Goal: Task Accomplishment & Management: Use online tool/utility

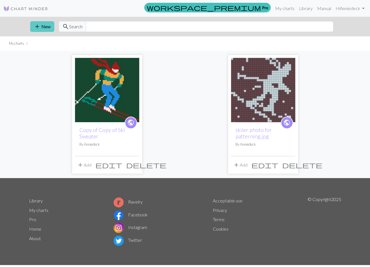
click at [43, 23] on button "add New" at bounding box center [42, 26] width 24 height 11
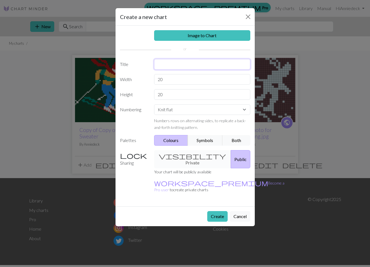
click at [184, 64] on input "text" at bounding box center [202, 64] width 96 height 11
type input "Skiier"
click at [180, 79] on input "20" at bounding box center [202, 79] width 96 height 11
drag, startPoint x: 180, startPoint y: 80, endPoint x: 142, endPoint y: 80, distance: 38.0
click at [142, 80] on div "Width 20" at bounding box center [185, 79] width 137 height 11
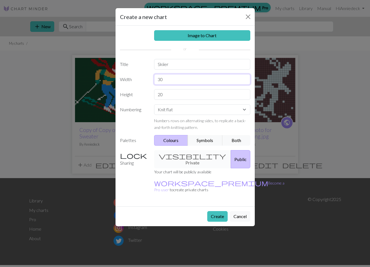
type input "30"
click at [183, 154] on div "visibility Private Public" at bounding box center [202, 159] width 103 height 18
click at [231, 152] on button "Public" at bounding box center [241, 159] width 20 height 18
click at [192, 36] on link "Image to Chart" at bounding box center [202, 35] width 96 height 11
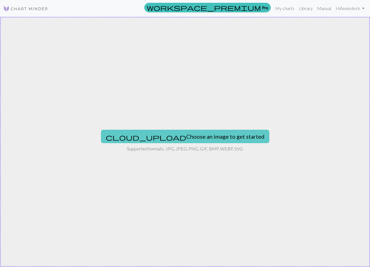
click at [176, 136] on button "cloud_upload Choose an image to get started" at bounding box center [185, 136] width 168 height 13
type input "C:\fakepath\skiier-photo-for-patterning.jpg.png"
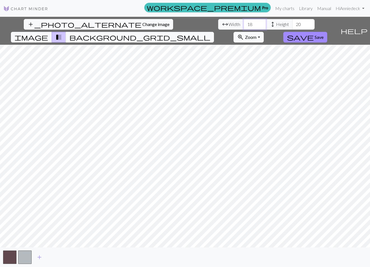
click at [243, 25] on input "18" at bounding box center [254, 24] width 22 height 11
drag, startPoint x: 117, startPoint y: 25, endPoint x: 89, endPoint y: 29, distance: 28.0
click at [218, 27] on div "arrow_range Width 18 height Height 20" at bounding box center [266, 24] width 96 height 11
type input "30"
click at [256, 34] on span "Zoom" at bounding box center [250, 36] width 11 height 5
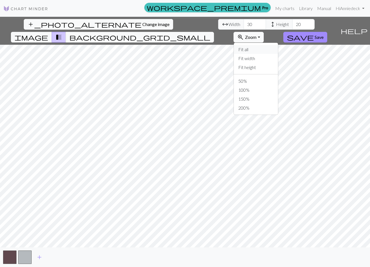
click at [278, 45] on button "Fit all" at bounding box center [256, 49] width 44 height 9
click at [256, 34] on span "Zoom" at bounding box center [250, 36] width 11 height 5
click at [278, 86] on button "100%" at bounding box center [256, 90] width 44 height 9
click at [48, 33] on span "image" at bounding box center [32, 37] width 34 height 8
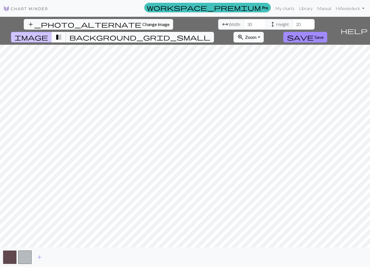
click at [62, 33] on span "transition_fade" at bounding box center [58, 37] width 7 height 8
click at [210, 33] on span "background_grid_small" at bounding box center [139, 37] width 141 height 8
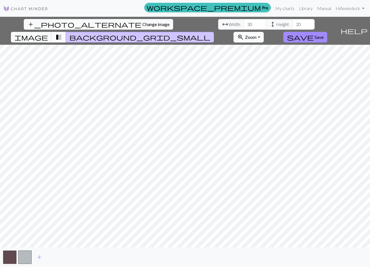
click at [66, 32] on button "transition_fade" at bounding box center [59, 37] width 14 height 11
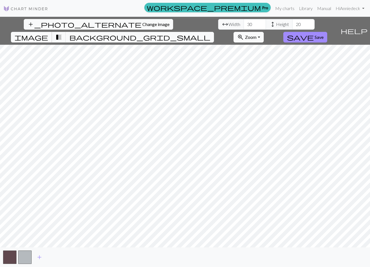
click at [48, 33] on span "image" at bounding box center [32, 37] width 34 height 8
click at [142, 26] on span "Change image" at bounding box center [155, 24] width 27 height 5
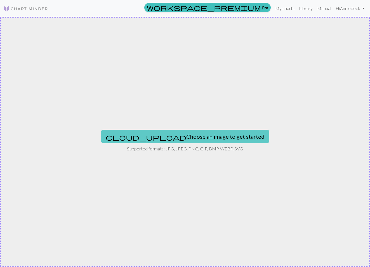
click at [198, 135] on button "cloud_upload Choose an image to get started" at bounding box center [185, 136] width 168 height 13
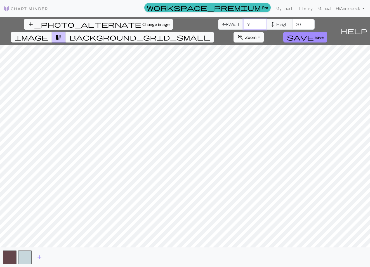
drag, startPoint x: 117, startPoint y: 22, endPoint x: 108, endPoint y: 23, distance: 9.2
click at [243, 23] on input "9" at bounding box center [254, 24] width 22 height 11
type input "30"
click at [314, 33] on span "save" at bounding box center [300, 37] width 27 height 8
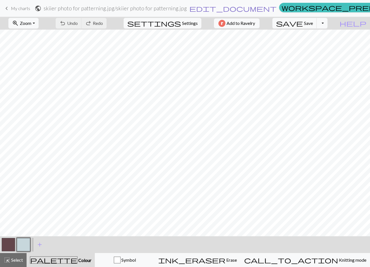
click at [217, 10] on span "edit_document" at bounding box center [232, 8] width 87 height 8
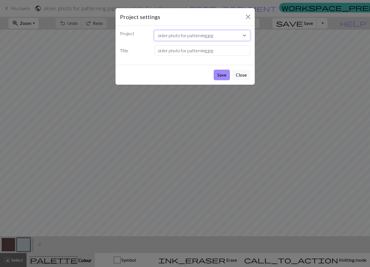
click at [226, 34] on select "skiier photo for patterning.jpg Copy of Copy of Ski Sweater skiier photo for pa…" at bounding box center [202, 35] width 96 height 11
click at [242, 74] on button "Close" at bounding box center [241, 75] width 18 height 11
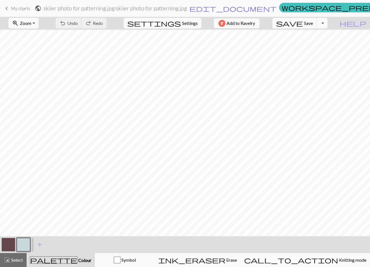
click at [216, 8] on span "edit_document" at bounding box center [232, 8] width 87 height 8
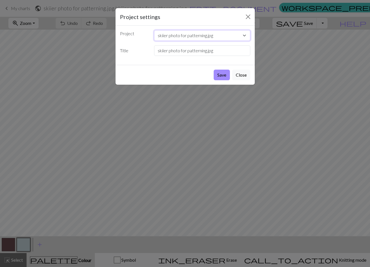
click at [155, 34] on select "skiier photo for patterning.jpg Copy of Copy of Ski Sweater skiier photo for pa…" at bounding box center [202, 35] width 96 height 11
select select "68cecfd13eea154e62e21935"
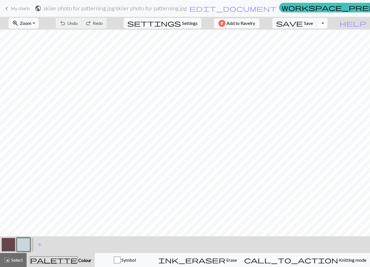
click at [327, 25] on button "Toggle Dropdown" at bounding box center [321, 23] width 11 height 11
click at [13, 9] on span "My charts" at bounding box center [20, 8] width 19 height 5
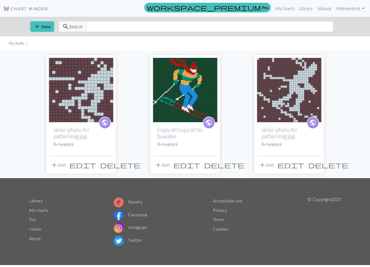
click at [111, 164] on button "delete" at bounding box center [120, 165] width 44 height 11
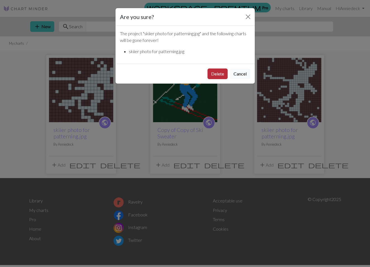
click at [217, 73] on button "Delete" at bounding box center [217, 73] width 20 height 11
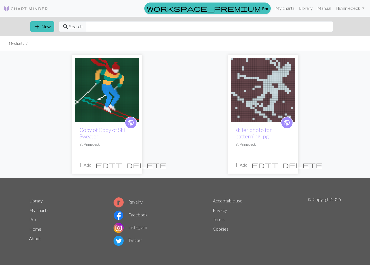
click at [290, 166] on span "delete" at bounding box center [302, 165] width 40 height 8
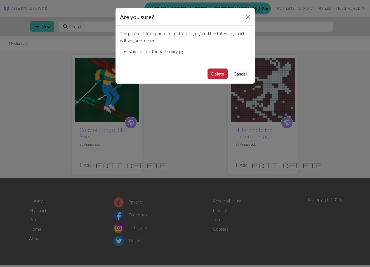
click at [217, 74] on button "Delete" at bounding box center [217, 73] width 20 height 11
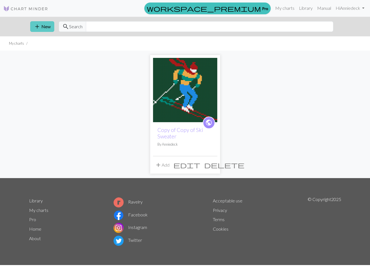
click at [46, 25] on button "add New" at bounding box center [42, 26] width 24 height 11
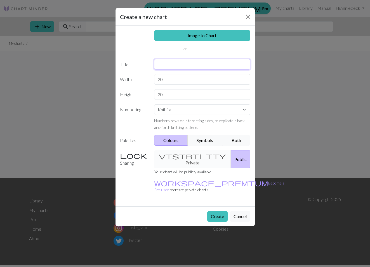
click at [189, 61] on input "text" at bounding box center [202, 64] width 96 height 11
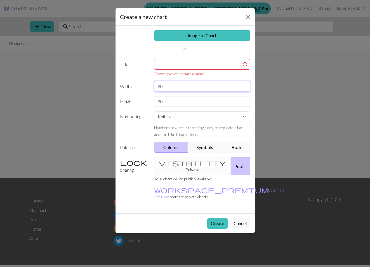
click at [170, 81] on input "20" at bounding box center [202, 86] width 96 height 11
drag, startPoint x: 168, startPoint y: 87, endPoint x: 154, endPoint y: 87, distance: 13.7
click at [154, 87] on input "20" at bounding box center [202, 86] width 96 height 11
type input "30"
click at [184, 38] on link "Image to Chart" at bounding box center [202, 35] width 96 height 11
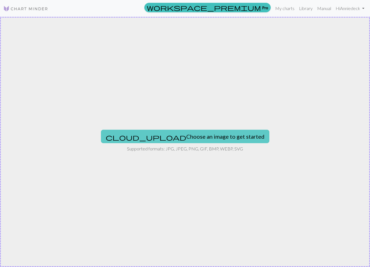
click at [157, 134] on button "cloud_upload Choose an image to get started" at bounding box center [185, 136] width 168 height 13
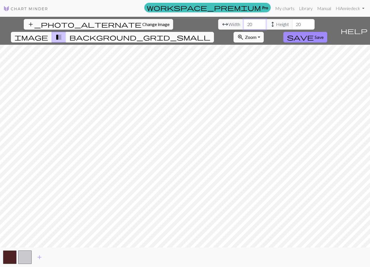
click at [243, 23] on input "20" at bounding box center [254, 24] width 22 height 11
click at [243, 23] on input "21" at bounding box center [254, 24] width 22 height 11
click at [243, 23] on input "22" at bounding box center [254, 24] width 22 height 11
click at [243, 23] on input "23" at bounding box center [254, 24] width 22 height 11
click at [243, 23] on input "24" at bounding box center [254, 24] width 22 height 11
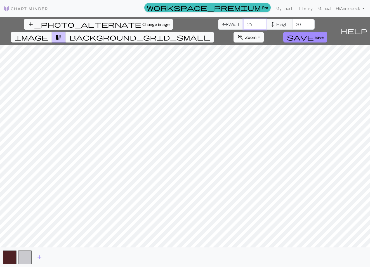
click at [243, 23] on input "25" at bounding box center [254, 24] width 22 height 11
click at [243, 23] on input "26" at bounding box center [254, 24] width 22 height 11
click at [243, 23] on input "27" at bounding box center [254, 24] width 22 height 11
click at [243, 23] on input "28" at bounding box center [254, 24] width 22 height 11
click at [243, 23] on input "29" at bounding box center [254, 24] width 22 height 11
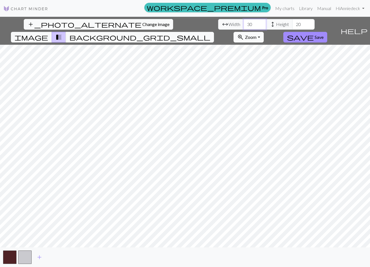
click at [243, 23] on input "30" at bounding box center [254, 24] width 22 height 11
click at [243, 23] on input "31" at bounding box center [254, 24] width 22 height 11
click at [243, 26] on input "30" at bounding box center [254, 24] width 22 height 11
click at [243, 26] on input "29" at bounding box center [254, 24] width 22 height 11
click at [243, 26] on input "28" at bounding box center [254, 24] width 22 height 11
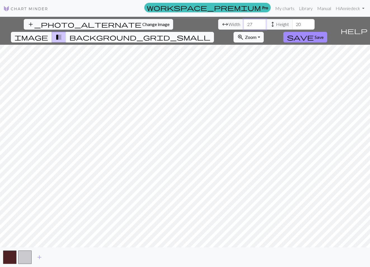
click at [243, 26] on input "27" at bounding box center [254, 24] width 22 height 11
click at [243, 26] on input "26" at bounding box center [254, 24] width 22 height 11
click at [243, 26] on input "25" at bounding box center [254, 24] width 22 height 11
click at [243, 26] on input "24" at bounding box center [254, 24] width 22 height 11
click at [243, 26] on input "23" at bounding box center [254, 24] width 22 height 11
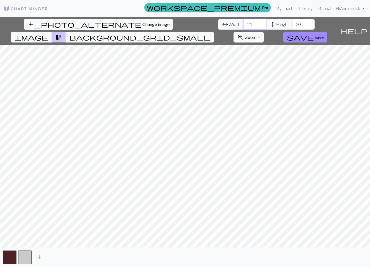
click at [243, 26] on input "21" at bounding box center [254, 24] width 22 height 11
type input "20"
click at [243, 26] on input "20" at bounding box center [254, 24] width 22 height 11
click at [292, 23] on input "21" at bounding box center [303, 24] width 22 height 11
click at [292, 23] on input "22" at bounding box center [303, 24] width 22 height 11
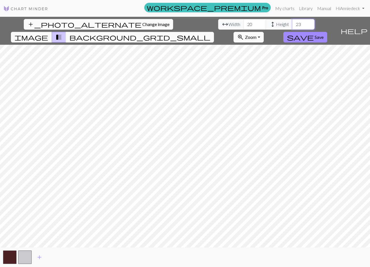
click at [292, 23] on input "23" at bounding box center [303, 24] width 22 height 11
click at [292, 23] on input "25" at bounding box center [303, 24] width 22 height 11
click at [292, 23] on input "26" at bounding box center [303, 24] width 22 height 11
click at [292, 23] on input "27" at bounding box center [303, 24] width 22 height 11
click at [292, 23] on input "28" at bounding box center [303, 24] width 22 height 11
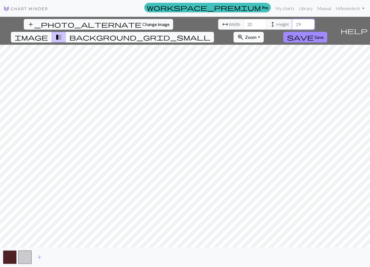
click at [292, 23] on input "29" at bounding box center [303, 24] width 22 height 11
type input "30"
click at [292, 23] on input "30" at bounding box center [303, 24] width 22 height 11
click at [314, 33] on span "save" at bounding box center [300, 37] width 27 height 8
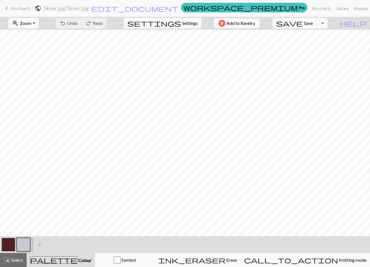
click at [10, 241] on button "button" at bounding box center [8, 244] width 13 height 13
drag, startPoint x: 10, startPoint y: 241, endPoint x: 6, endPoint y: 244, distance: 4.8
click at [6, 244] on button "button" at bounding box center [8, 244] width 13 height 13
click at [6, 244] on div "Edit colour Name MC Use advanced picker workspace_premium Become a Pro user to …" at bounding box center [185, 133] width 370 height 267
click at [7, 243] on button "button" at bounding box center [8, 244] width 13 height 13
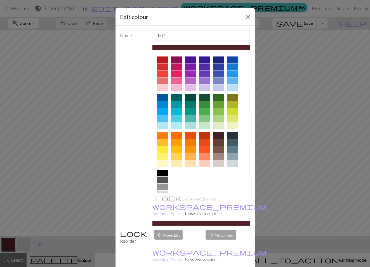
click at [203, 98] on div at bounding box center [204, 97] width 11 height 7
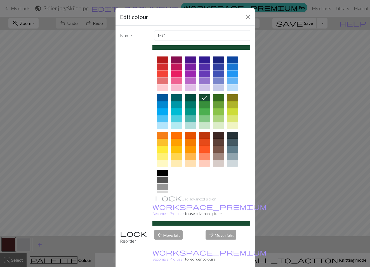
click at [202, 98] on icon at bounding box center [204, 98] width 7 height 7
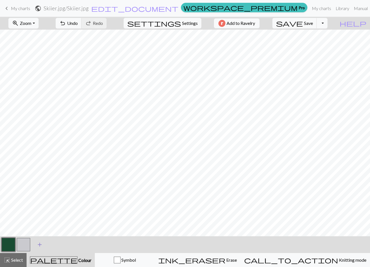
click at [40, 245] on span "add" at bounding box center [39, 245] width 7 height 8
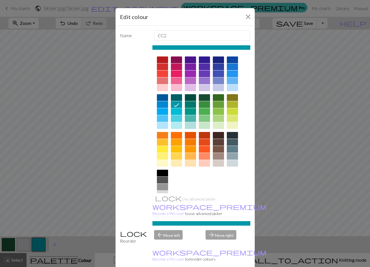
click at [161, 58] on div at bounding box center [162, 59] width 11 height 7
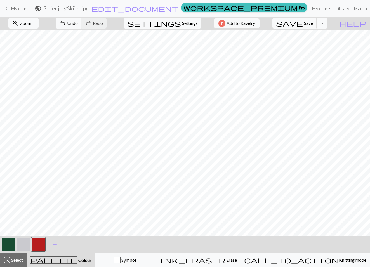
click at [28, 244] on button "button" at bounding box center [23, 244] width 13 height 13
click at [9, 241] on button "button" at bounding box center [8, 244] width 13 height 13
drag, startPoint x: 23, startPoint y: 246, endPoint x: 25, endPoint y: 242, distance: 4.5
click at [23, 246] on button "button" at bounding box center [23, 244] width 13 height 13
click at [8, 245] on button "button" at bounding box center [8, 244] width 13 height 13
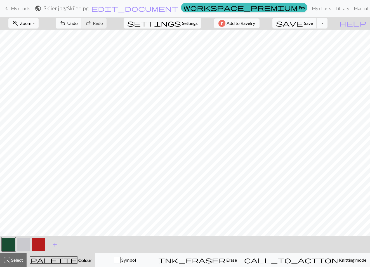
click at [9, 244] on button "button" at bounding box center [8, 244] width 13 height 13
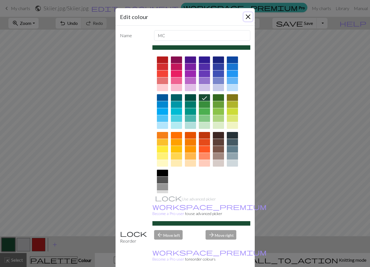
click at [248, 18] on button "Close" at bounding box center [247, 16] width 9 height 9
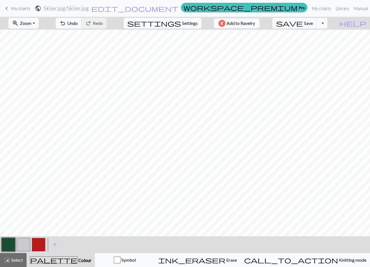
click at [27, 243] on button "button" at bounding box center [23, 244] width 13 height 13
click at [11, 246] on button "button" at bounding box center [8, 244] width 13 height 13
click at [22, 244] on button "button" at bounding box center [23, 244] width 13 height 13
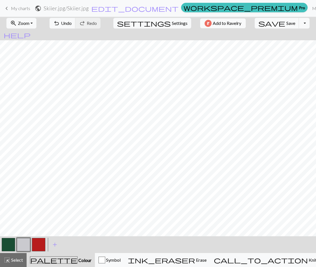
click at [23, 245] on button "button" at bounding box center [23, 244] width 13 height 13
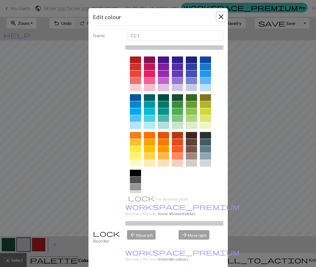
click at [219, 18] on button "Close" at bounding box center [220, 16] width 9 height 9
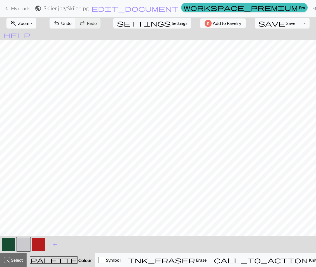
click at [8, 242] on button "button" at bounding box center [8, 244] width 13 height 13
click at [21, 246] on button "button" at bounding box center [23, 244] width 13 height 13
drag, startPoint x: 9, startPoint y: 243, endPoint x: 23, endPoint y: 240, distance: 14.0
click at [9, 243] on button "button" at bounding box center [8, 244] width 13 height 13
click at [26, 239] on button "button" at bounding box center [23, 244] width 13 height 13
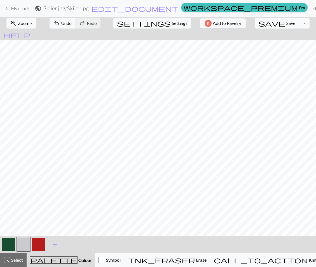
click at [6, 244] on button "button" at bounding box center [8, 244] width 13 height 13
click at [23, 244] on button "button" at bounding box center [23, 244] width 13 height 13
drag, startPoint x: 8, startPoint y: 248, endPoint x: 13, endPoint y: 241, distance: 8.4
click at [9, 248] on button "button" at bounding box center [8, 244] width 13 height 13
click at [26, 241] on button "button" at bounding box center [23, 244] width 13 height 13
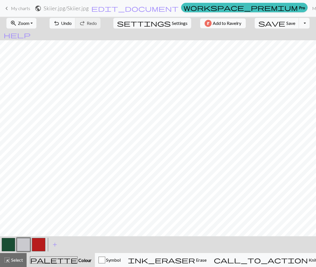
drag, startPoint x: 11, startPoint y: 244, endPoint x: 12, endPoint y: 239, distance: 5.6
click at [11, 244] on button "button" at bounding box center [8, 244] width 13 height 13
click at [20, 243] on button "button" at bounding box center [23, 244] width 13 height 13
click at [11, 244] on button "button" at bounding box center [8, 244] width 13 height 13
click at [20, 247] on button "button" at bounding box center [23, 244] width 13 height 13
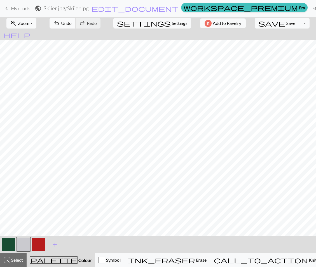
click at [75, 23] on button "undo Undo Undo" at bounding box center [62, 23] width 26 height 11
click at [72, 22] on span "Undo" at bounding box center [66, 22] width 11 height 5
click at [3, 246] on button "button" at bounding box center [8, 244] width 13 height 13
click at [72, 23] on span "Undo" at bounding box center [66, 22] width 11 height 5
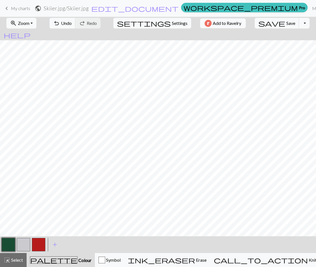
click at [22, 248] on button "button" at bounding box center [23, 244] width 13 height 13
click at [60, 22] on span "undo" at bounding box center [56, 23] width 7 height 8
click at [72, 22] on span "Undo" at bounding box center [66, 22] width 11 height 5
click at [5, 244] on button "button" at bounding box center [8, 244] width 13 height 13
click at [27, 244] on button "button" at bounding box center [23, 244] width 13 height 13
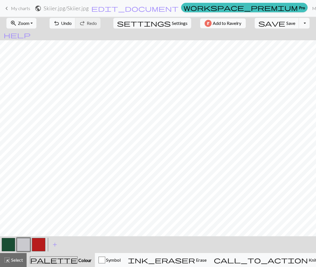
click at [9, 245] on button "button" at bounding box center [8, 244] width 13 height 13
click at [24, 243] on button "button" at bounding box center [23, 244] width 13 height 13
click at [72, 20] on span "Undo" at bounding box center [66, 22] width 11 height 5
click at [6, 246] on button "button" at bounding box center [8, 244] width 13 height 13
drag, startPoint x: 19, startPoint y: 242, endPoint x: 22, endPoint y: 239, distance: 4.7
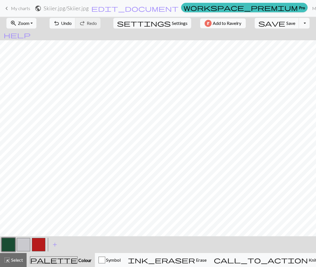
click at [19, 242] on button "button" at bounding box center [23, 244] width 13 height 13
click at [4, 243] on button "button" at bounding box center [8, 244] width 13 height 13
click at [24, 245] on button "button" at bounding box center [23, 244] width 13 height 13
click at [6, 245] on button "button" at bounding box center [8, 244] width 13 height 13
click at [20, 244] on button "button" at bounding box center [23, 244] width 13 height 13
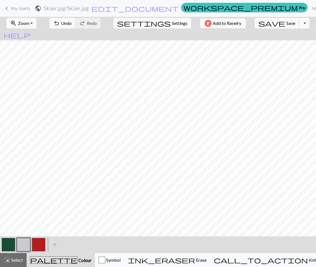
click at [8, 246] on button "button" at bounding box center [8, 244] width 13 height 13
click at [27, 242] on button "button" at bounding box center [23, 244] width 13 height 13
drag, startPoint x: 9, startPoint y: 243, endPoint x: 16, endPoint y: 239, distance: 8.1
click at [10, 242] on button "button" at bounding box center [8, 244] width 13 height 13
click at [72, 21] on span "Undo" at bounding box center [66, 22] width 11 height 5
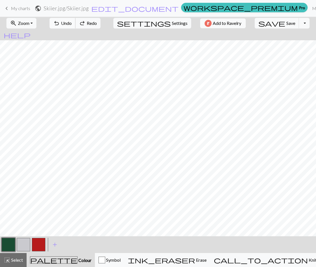
click at [72, 21] on span "Undo" at bounding box center [66, 22] width 11 height 5
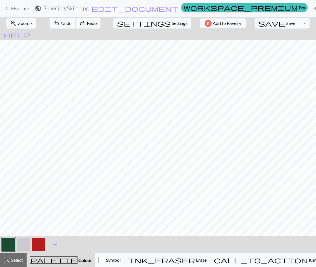
click at [72, 21] on span "Undo" at bounding box center [66, 22] width 11 height 5
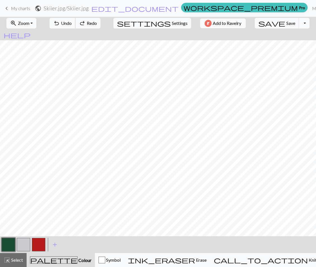
click at [72, 21] on span "Undo" at bounding box center [66, 22] width 11 height 5
click at [86, 21] on span "redo" at bounding box center [82, 23] width 7 height 8
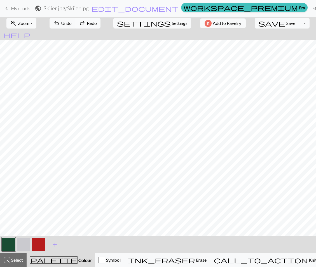
click at [86, 21] on span "redo" at bounding box center [82, 23] width 7 height 8
click at [21, 243] on button "button" at bounding box center [23, 244] width 13 height 13
click at [10, 246] on button "button" at bounding box center [8, 244] width 13 height 13
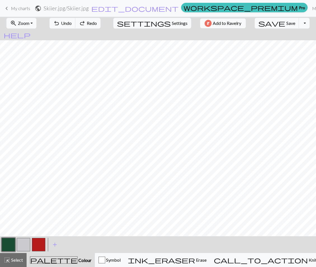
click at [4, 245] on button "button" at bounding box center [8, 244] width 13 height 13
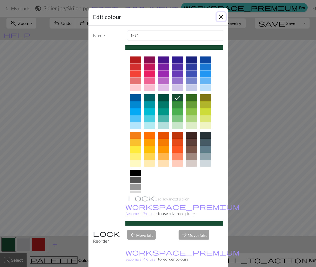
click at [220, 14] on button "Close" at bounding box center [220, 16] width 9 height 9
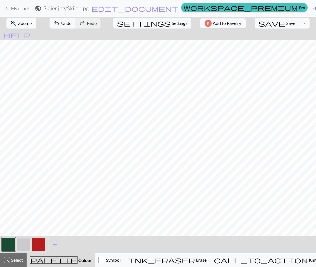
click at [21, 244] on button "button" at bounding box center [23, 244] width 13 height 13
click at [8, 241] on button "button" at bounding box center [8, 244] width 13 height 13
drag, startPoint x: 25, startPoint y: 247, endPoint x: 38, endPoint y: 238, distance: 16.2
click at [25, 247] on button "button" at bounding box center [23, 244] width 13 height 13
click at [16, 244] on div at bounding box center [8, 244] width 15 height 15
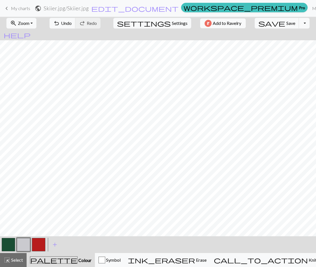
click at [13, 243] on button "button" at bounding box center [8, 244] width 13 height 13
click at [72, 24] on span "Undo" at bounding box center [66, 22] width 11 height 5
click at [86, 22] on span "redo" at bounding box center [82, 23] width 7 height 8
click at [24, 243] on button "button" at bounding box center [23, 244] width 13 height 13
click at [7, 240] on button "button" at bounding box center [8, 244] width 13 height 13
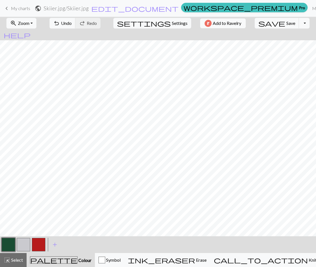
click at [24, 246] on button "button" at bounding box center [23, 244] width 13 height 13
click at [9, 238] on button "button" at bounding box center [8, 244] width 13 height 13
click at [21, 245] on button "button" at bounding box center [23, 244] width 13 height 13
click at [8, 243] on button "button" at bounding box center [8, 244] width 13 height 13
click at [20, 243] on button "button" at bounding box center [23, 244] width 13 height 13
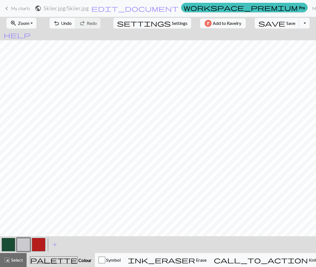
click at [10, 246] on button "button" at bounding box center [8, 244] width 13 height 13
click at [72, 24] on span "Undo" at bounding box center [66, 22] width 11 height 5
click at [22, 242] on button "button" at bounding box center [23, 244] width 13 height 13
click at [7, 245] on button "button" at bounding box center [8, 244] width 13 height 13
click at [27, 246] on button "button" at bounding box center [23, 244] width 13 height 13
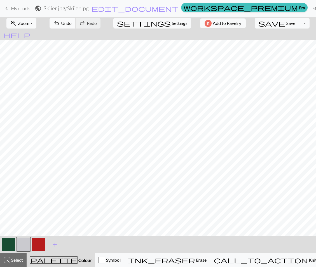
click at [60, 23] on span "undo" at bounding box center [56, 23] width 7 height 8
drag, startPoint x: 9, startPoint y: 242, endPoint x: 39, endPoint y: 238, distance: 30.0
click at [9, 242] on button "button" at bounding box center [8, 244] width 13 height 13
click at [4, 243] on button "button" at bounding box center [8, 244] width 13 height 13
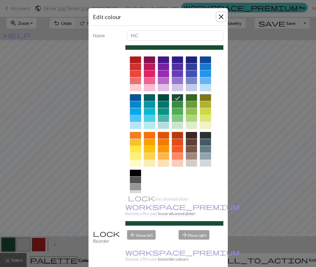
click at [221, 15] on button "Close" at bounding box center [220, 16] width 9 height 9
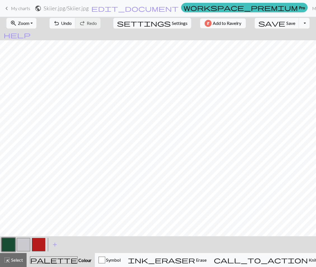
click at [21, 244] on button "button" at bounding box center [23, 244] width 13 height 13
click at [8, 242] on button "button" at bounding box center [8, 244] width 13 height 13
click at [72, 24] on span "Undo" at bounding box center [66, 22] width 11 height 5
click at [97, 22] on span "Redo" at bounding box center [92, 22] width 10 height 5
click at [19, 244] on button "button" at bounding box center [23, 244] width 13 height 13
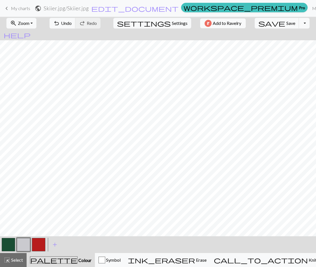
click at [11, 246] on button "button" at bounding box center [8, 244] width 13 height 13
click at [22, 248] on button "button" at bounding box center [23, 244] width 13 height 13
click at [9, 244] on button "button" at bounding box center [8, 244] width 13 height 13
click at [72, 23] on span "Undo" at bounding box center [66, 22] width 11 height 5
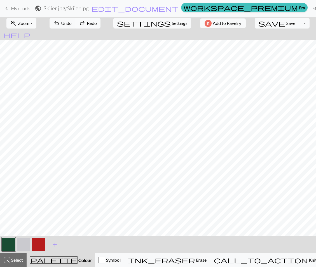
click at [97, 23] on span "Redo" at bounding box center [92, 22] width 10 height 5
click at [23, 244] on button "button" at bounding box center [23, 244] width 13 height 13
click at [6, 247] on button "button" at bounding box center [8, 244] width 13 height 13
click at [286, 22] on span "Save" at bounding box center [290, 22] width 9 height 5
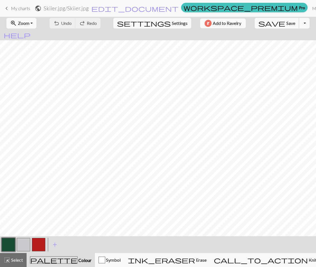
click at [286, 23] on span "Save" at bounding box center [290, 22] width 9 height 5
click at [298, 22] on button "Toggle Dropdown" at bounding box center [303, 23] width 11 height 11
click at [275, 35] on button "file_copy Save a copy" at bounding box center [263, 35] width 92 height 9
click at [11, 243] on button "button" at bounding box center [8, 244] width 13 height 13
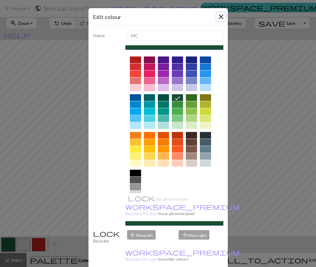
click at [220, 15] on button "Close" at bounding box center [220, 16] width 9 height 9
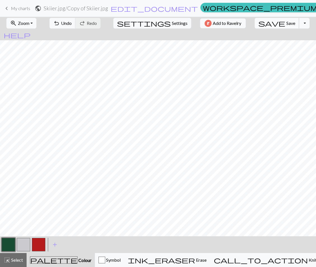
click at [266, 21] on button "save Save Save" at bounding box center [276, 23] width 44 height 11
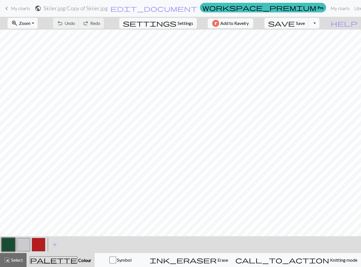
click at [319, 25] on button "Toggle Dropdown" at bounding box center [314, 23] width 11 height 11
